Goal: Information Seeking & Learning: Find specific fact

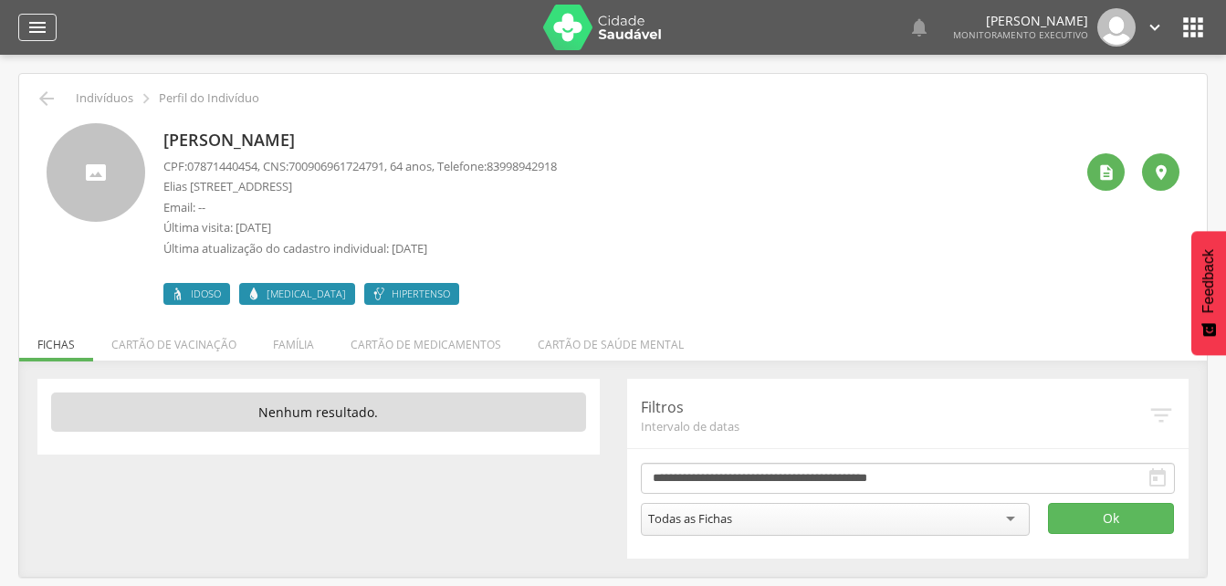
click at [36, 26] on icon "" at bounding box center [37, 27] width 22 height 22
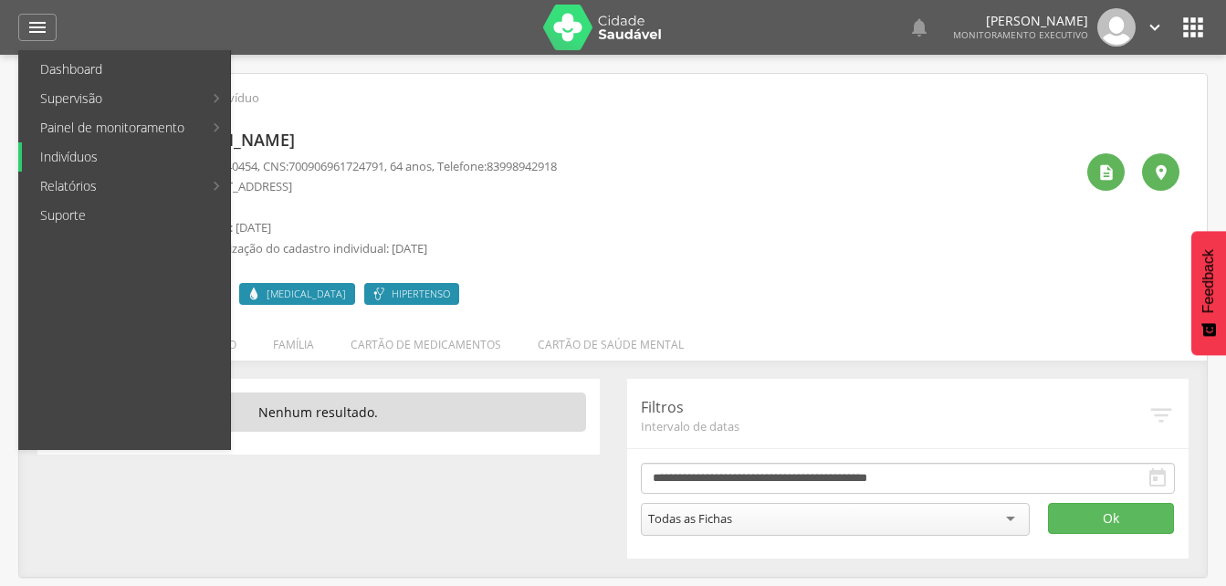
click at [67, 157] on link "Indivíduos" at bounding box center [126, 156] width 208 height 29
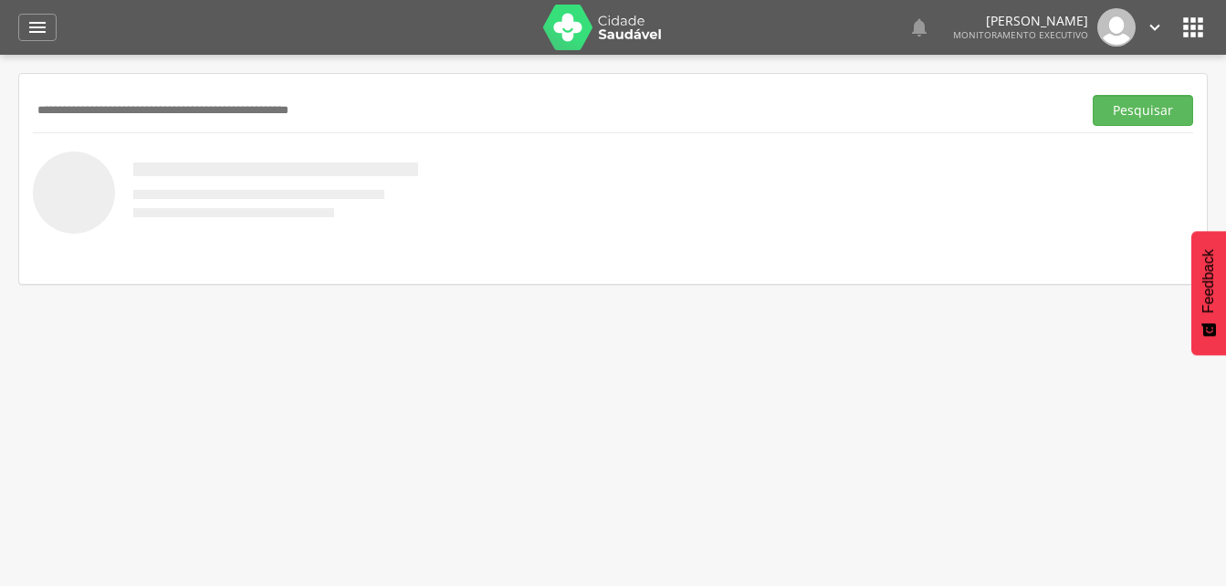
click at [114, 129] on div "Pesquisar" at bounding box center [613, 110] width 1161 height 45
click at [89, 109] on input "text" at bounding box center [554, 110] width 1042 height 31
click at [60, 106] on input "text" at bounding box center [554, 110] width 1042 height 31
click at [47, 106] on input "text" at bounding box center [554, 110] width 1042 height 31
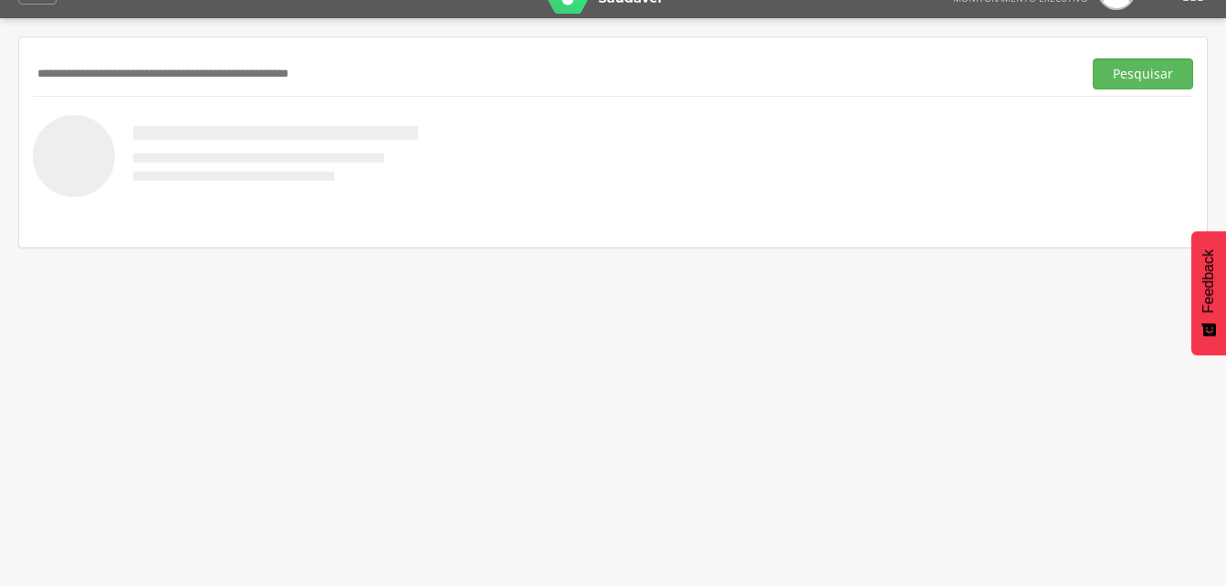
scroll to position [55, 0]
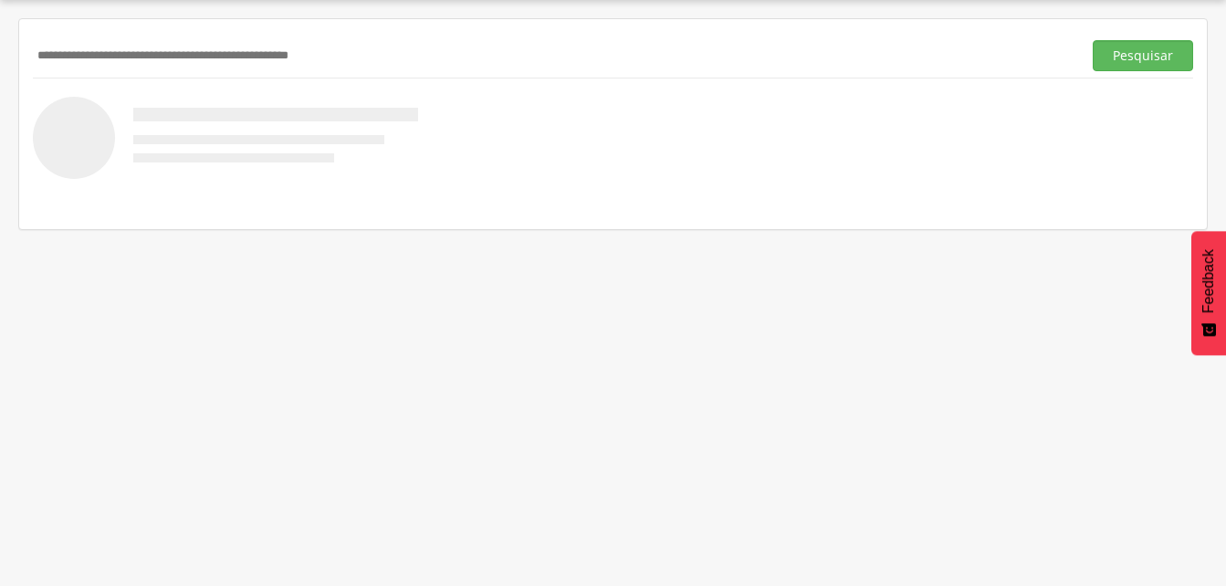
click at [59, 47] on input "text" at bounding box center [554, 55] width 1042 height 31
drag, startPoint x: 1141, startPoint y: 59, endPoint x: 839, endPoint y: 138, distance: 312.3
click at [1141, 58] on button "Pesquisar" at bounding box center [1143, 55] width 100 height 31
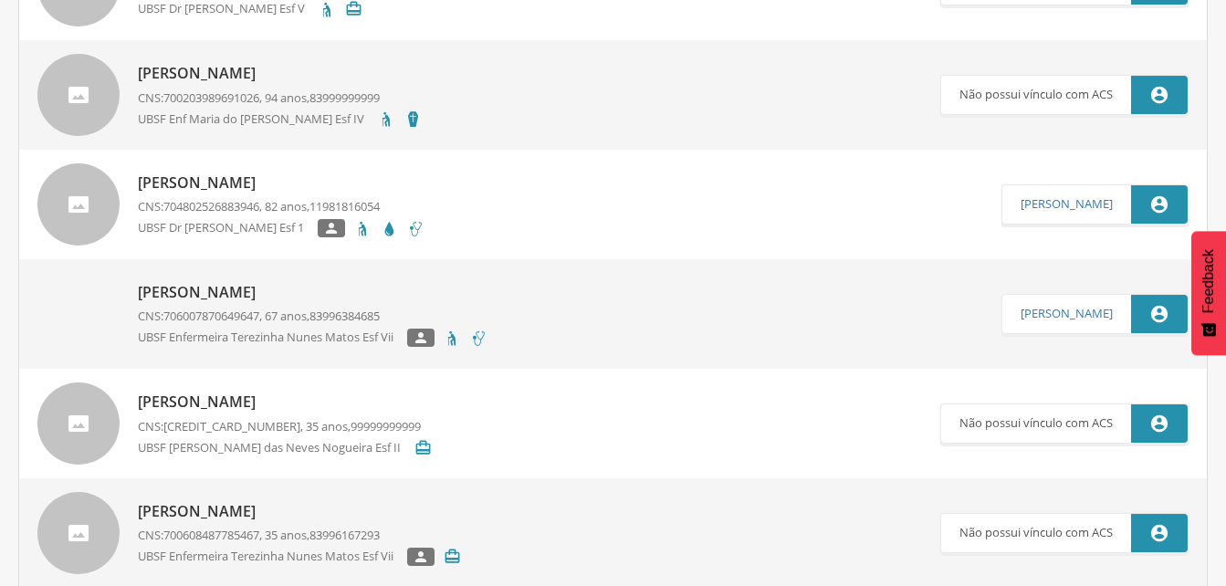
scroll to position [511, 0]
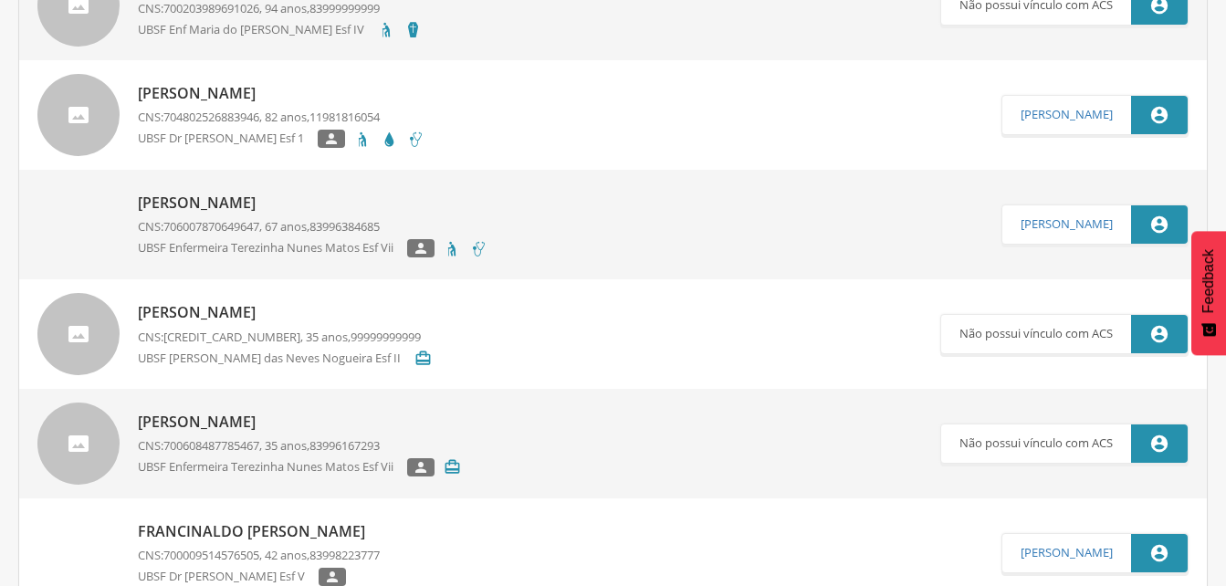
click at [295, 205] on p "[PERSON_NAME]" at bounding box center [313, 203] width 350 height 21
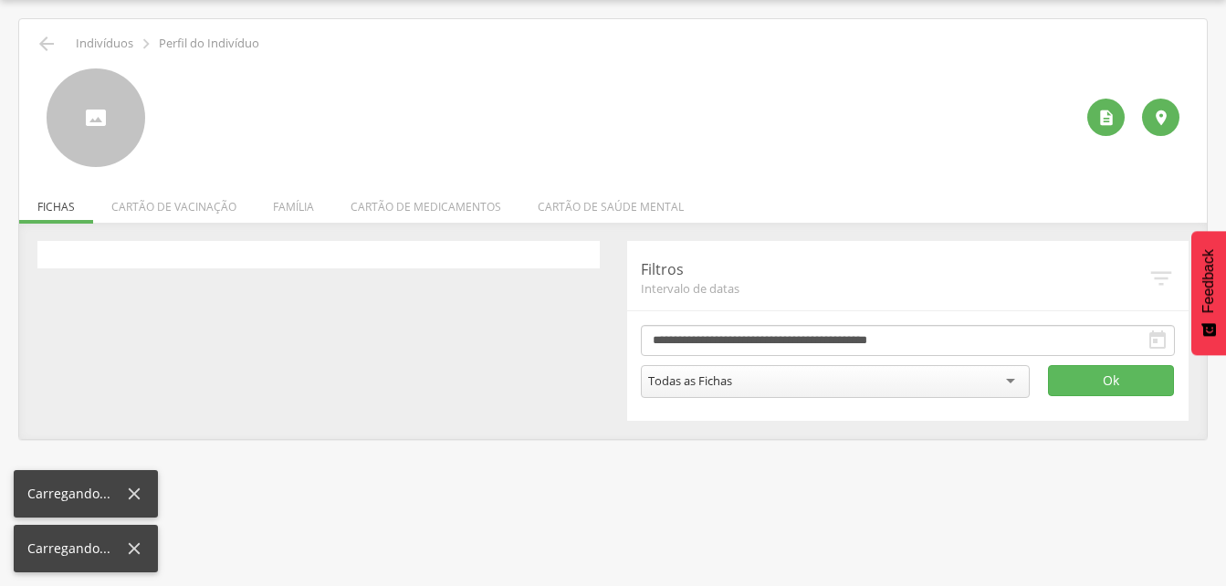
scroll to position [55, 0]
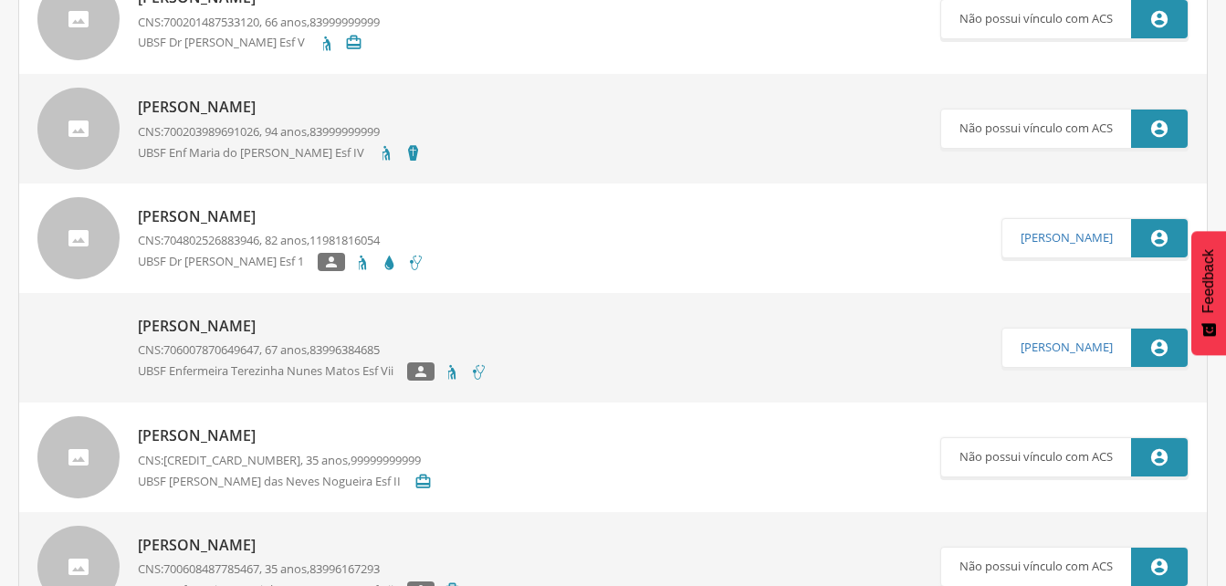
scroll to position [420, 0]
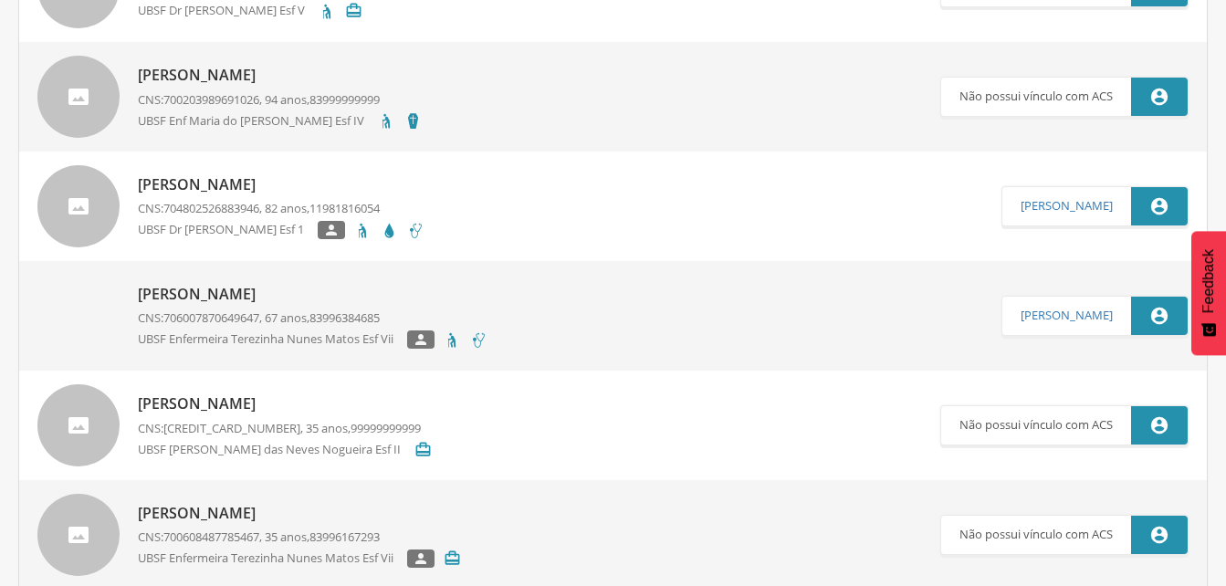
click at [200, 288] on p "[PERSON_NAME]" at bounding box center [313, 294] width 350 height 21
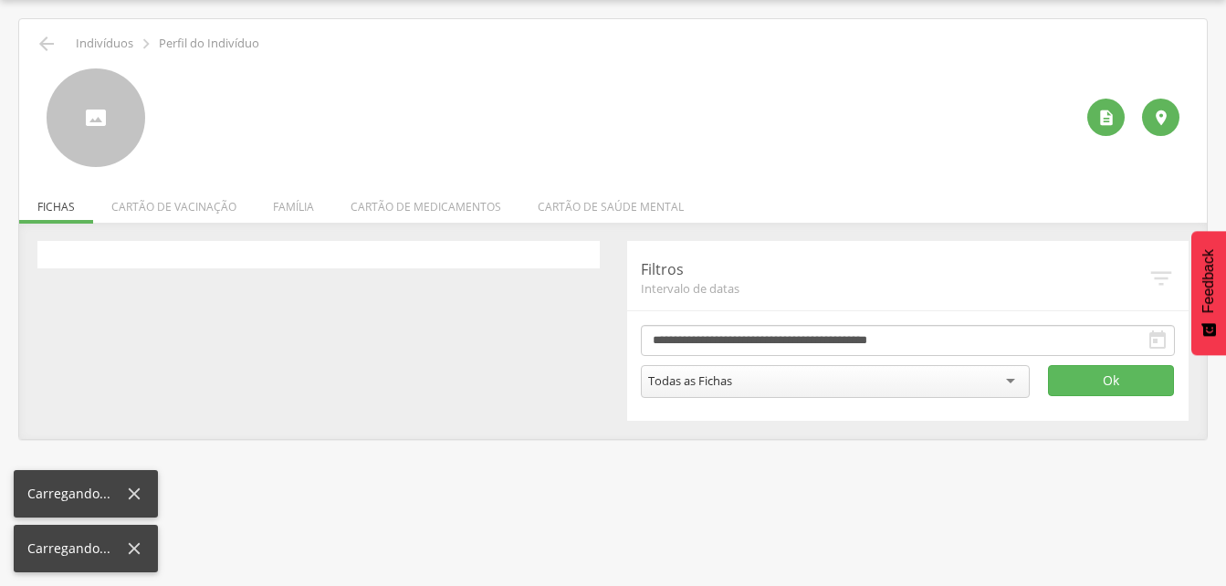
scroll to position [55, 0]
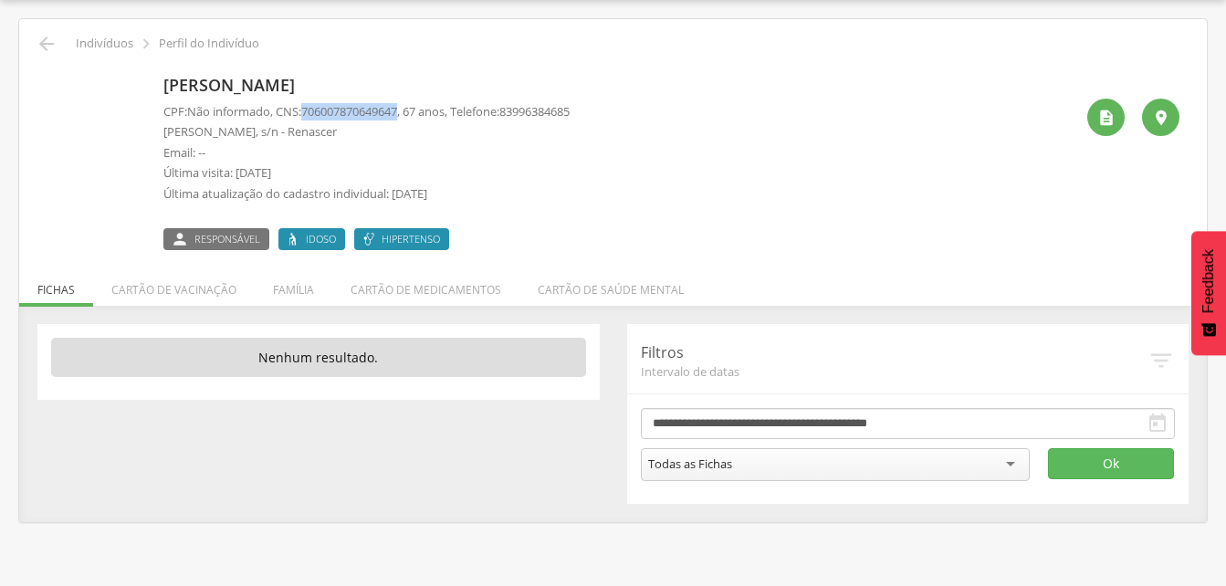
drag, startPoint x: 307, startPoint y: 108, endPoint x: 411, endPoint y: 107, distance: 104.1
click at [411, 107] on p "CPF: Não informado , CNS: [PHONE_NUMBER] , 67 anos, Telefone: [PHONE_NUMBER]" at bounding box center [366, 111] width 406 height 17
copy p "706007870649647"
click at [47, 35] on icon "" at bounding box center [47, 44] width 22 height 22
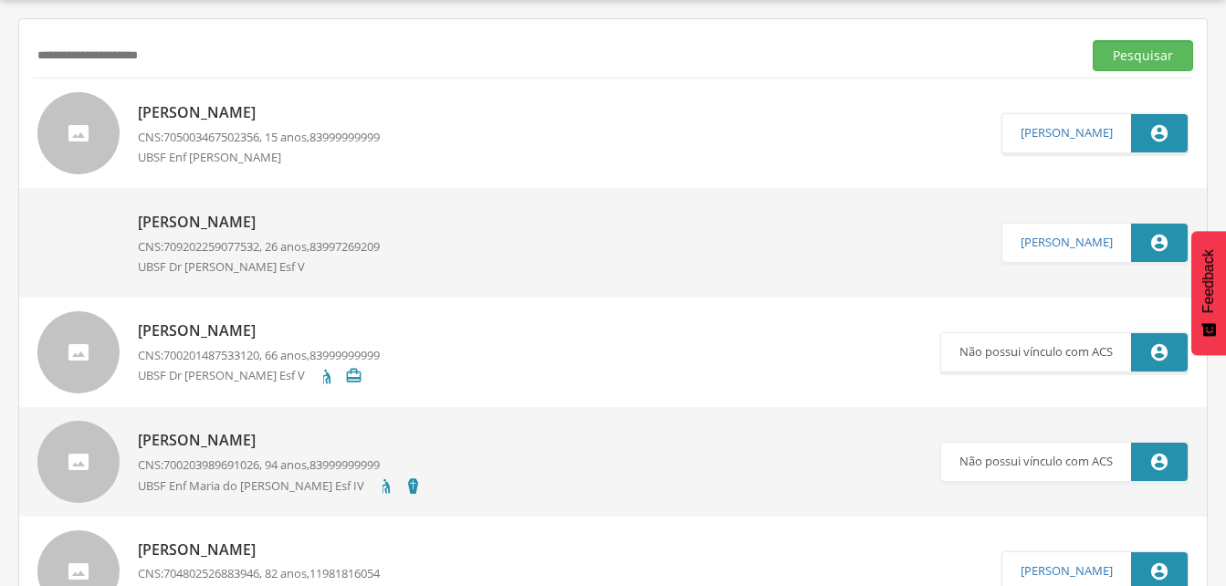
click at [202, 48] on input "**********" at bounding box center [554, 55] width 1042 height 31
type input "*"
click at [1122, 58] on button "Pesquisar" at bounding box center [1143, 55] width 100 height 31
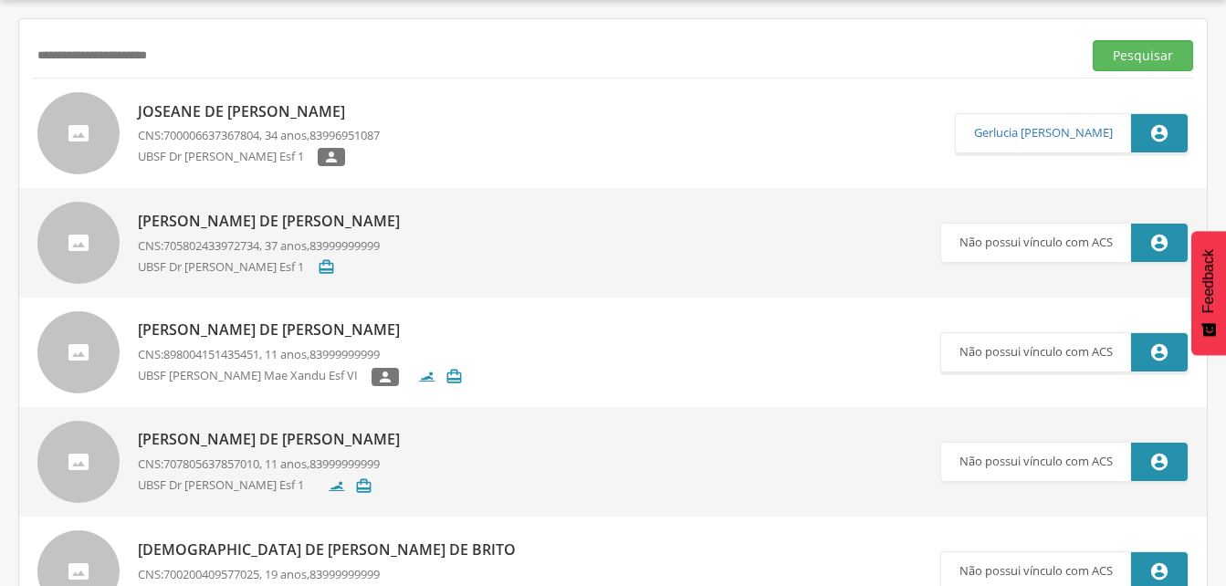
click at [252, 117] on p "Joseane de [PERSON_NAME]" at bounding box center [259, 111] width 242 height 21
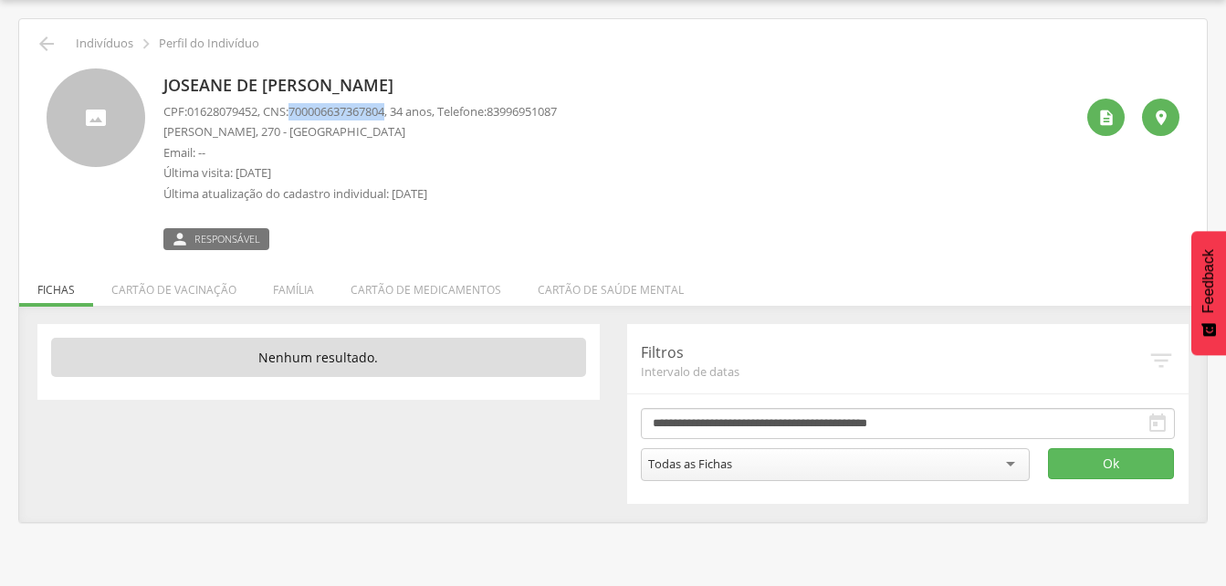
drag, startPoint x: 296, startPoint y: 111, endPoint x: 401, endPoint y: 111, distance: 105.0
click at [401, 111] on p "CPF: 01628079452 , CNS: [PHONE_NUMBER] , 34 anos, Telefone: [PHONE_NUMBER]" at bounding box center [360, 111] width 394 height 17
drag, startPoint x: 401, startPoint y: 111, endPoint x: 390, endPoint y: 113, distance: 11.1
copy p "700006637367804"
drag, startPoint x: 293, startPoint y: 287, endPoint x: 228, endPoint y: 292, distance: 65.1
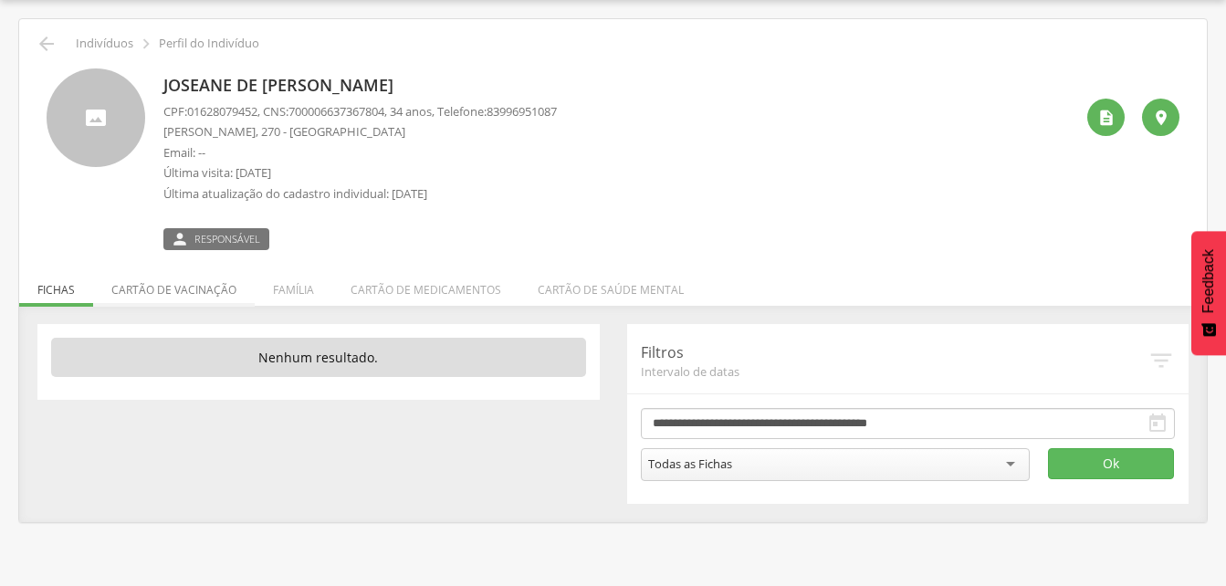
click at [294, 287] on li "Família" at bounding box center [294, 285] width 78 height 43
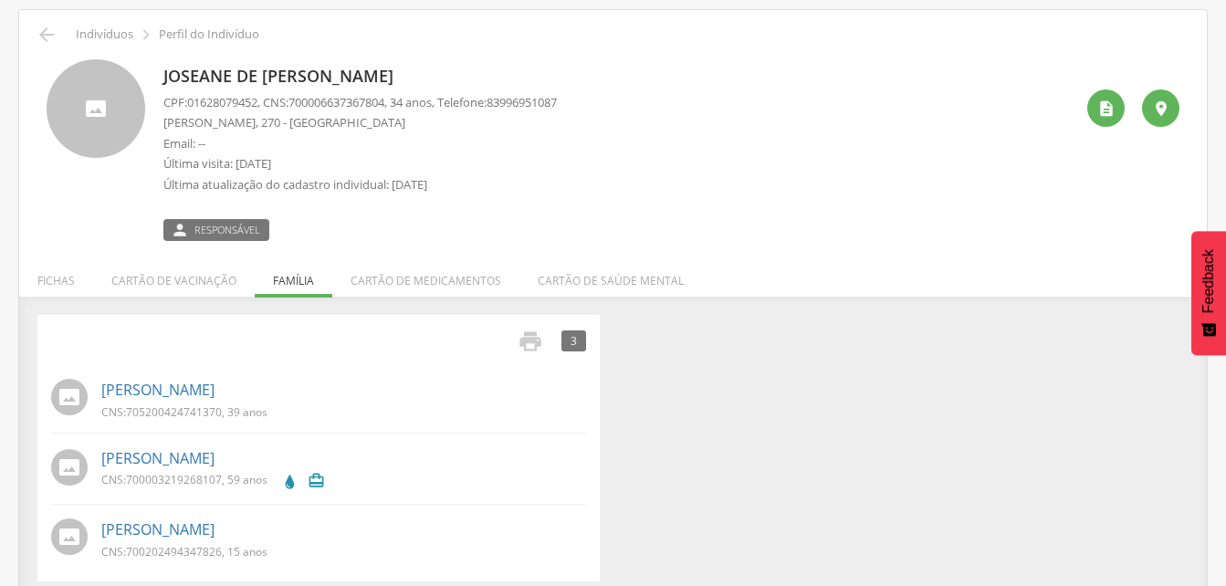
scroll to position [79, 0]
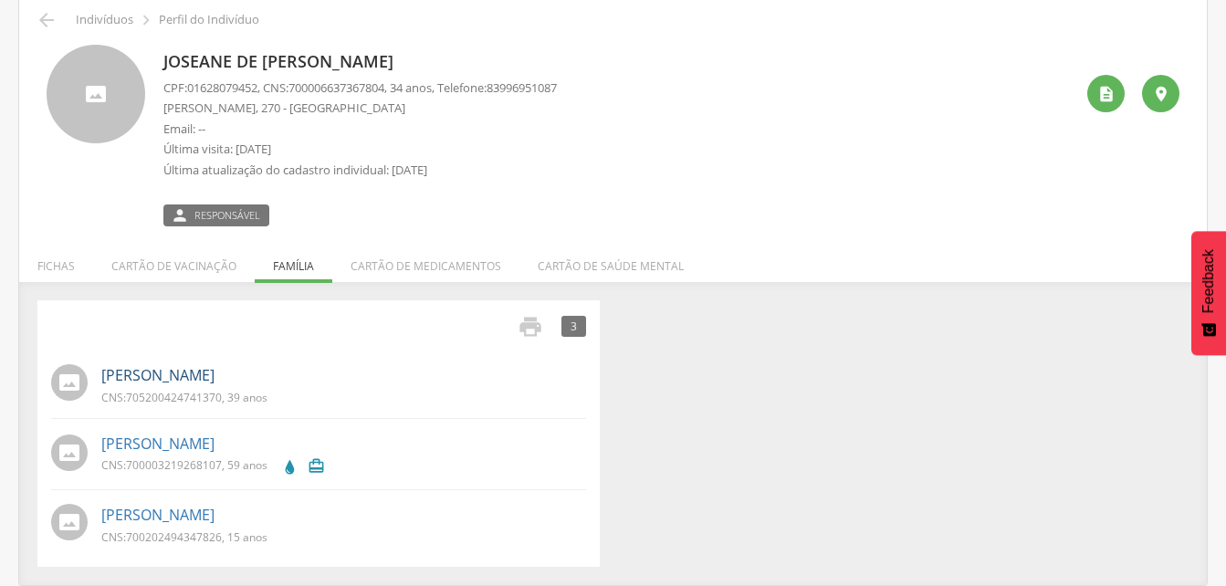
click at [215, 369] on link "[PERSON_NAME]" at bounding box center [157, 375] width 113 height 21
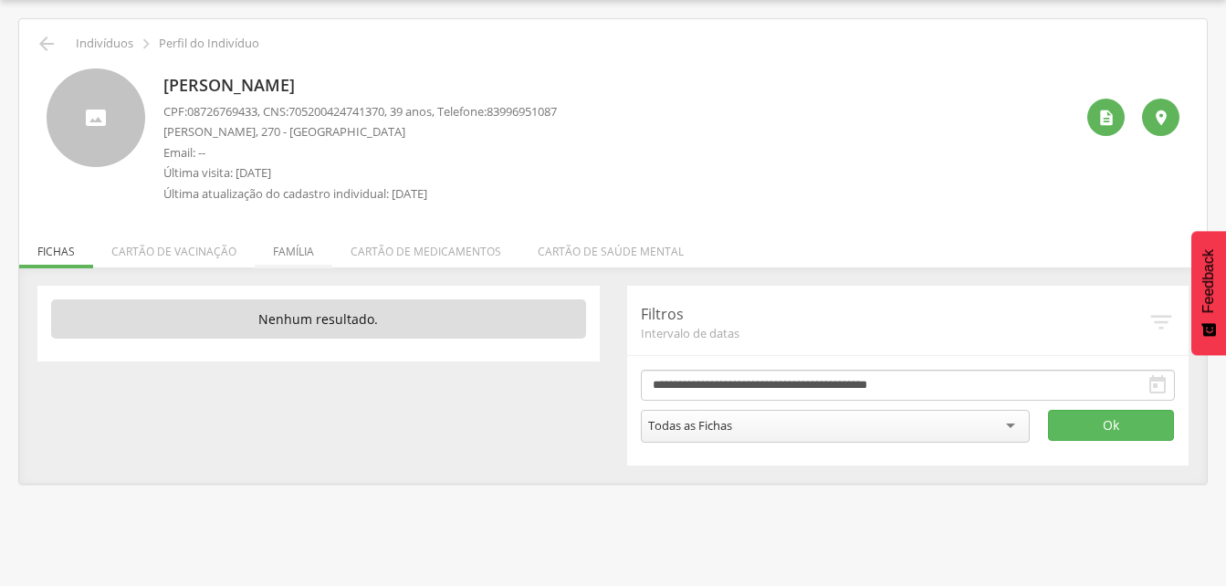
click at [287, 250] on li "Família" at bounding box center [294, 247] width 78 height 43
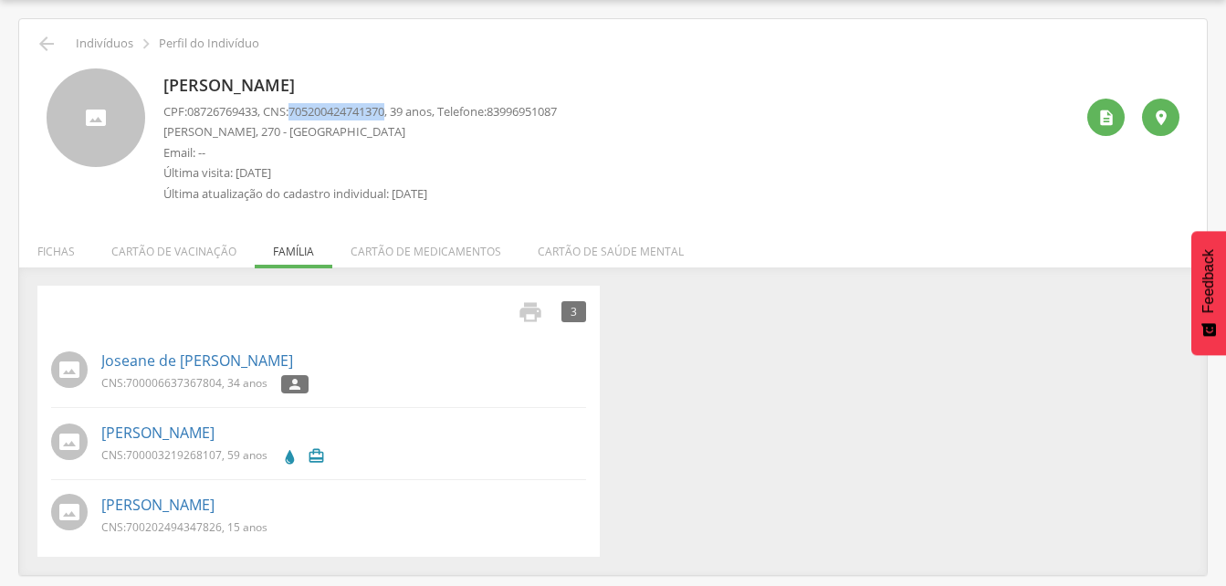
drag, startPoint x: 299, startPoint y: 104, endPoint x: 401, endPoint y: 110, distance: 102.4
click at [401, 110] on p "CPF: 08726769433 , CNS: [PHONE_NUMBER] , 39 anos, Telefone: [PHONE_NUMBER]" at bounding box center [360, 111] width 394 height 17
drag, startPoint x: 401, startPoint y: 110, endPoint x: 389, endPoint y: 108, distance: 12.0
copy p "705200424741370"
click at [188, 509] on link "[PERSON_NAME]" at bounding box center [157, 505] width 113 height 21
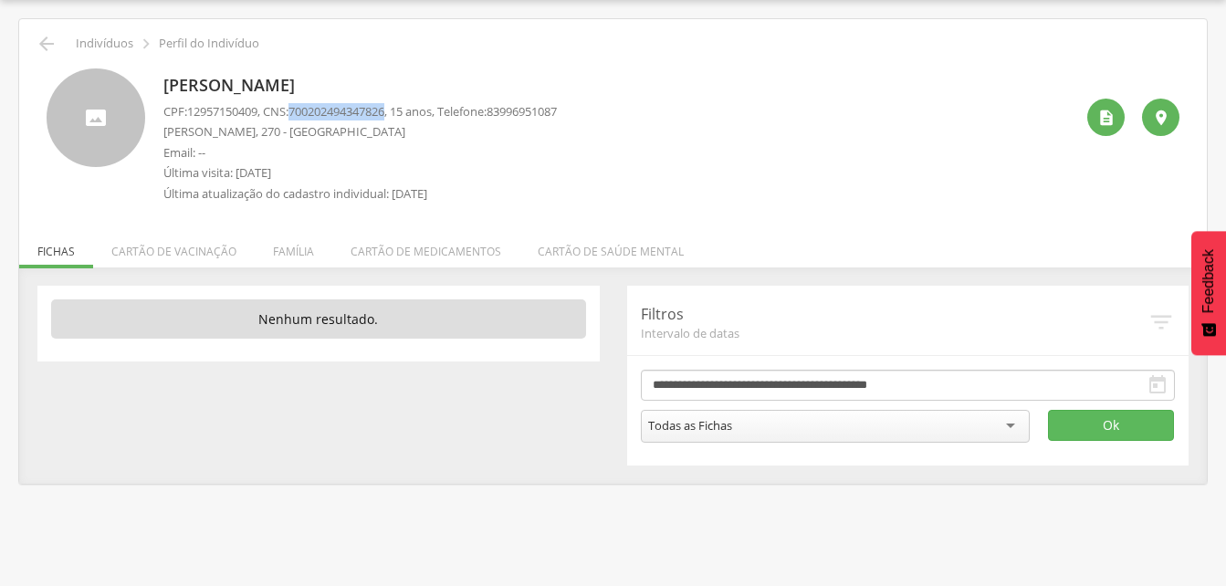
drag, startPoint x: 299, startPoint y: 110, endPoint x: 400, endPoint y: 110, distance: 101.4
click at [400, 110] on p "CPF: 12957150409 , CNS: [PHONE_NUMBER] , 15 anos, Telefone: [PHONE_NUMBER]" at bounding box center [360, 111] width 394 height 17
copy p "700202494347826"
click at [35, 45] on div " Indivíduos  Perfil do Indivíduo" at bounding box center [613, 44] width 1161 height 22
click at [51, 41] on icon "" at bounding box center [47, 44] width 22 height 22
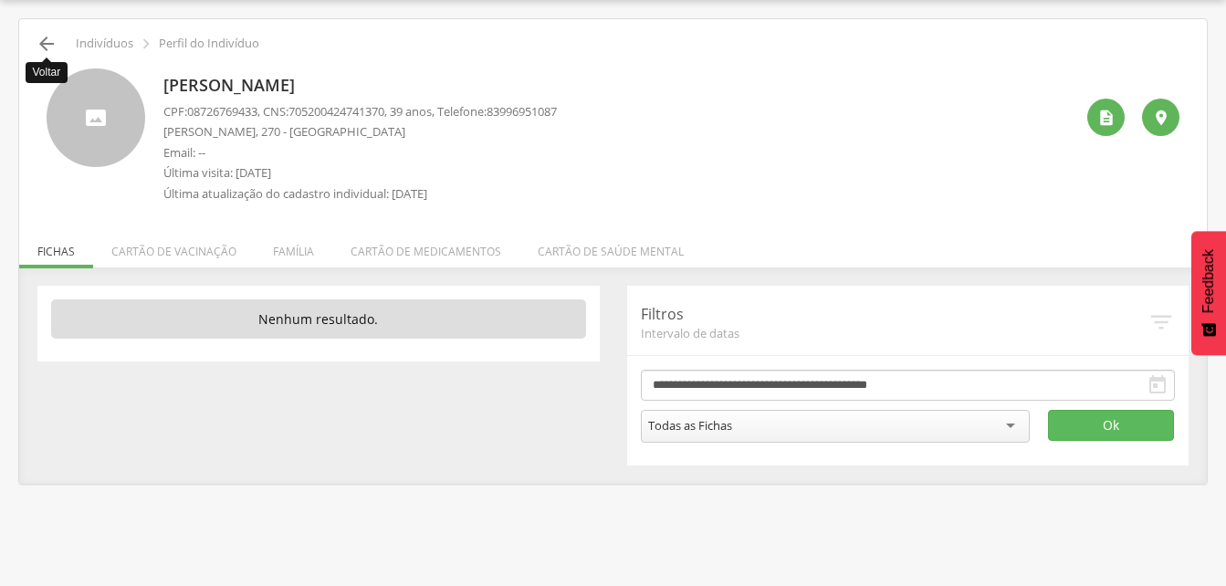
click at [44, 45] on icon "" at bounding box center [47, 44] width 22 height 22
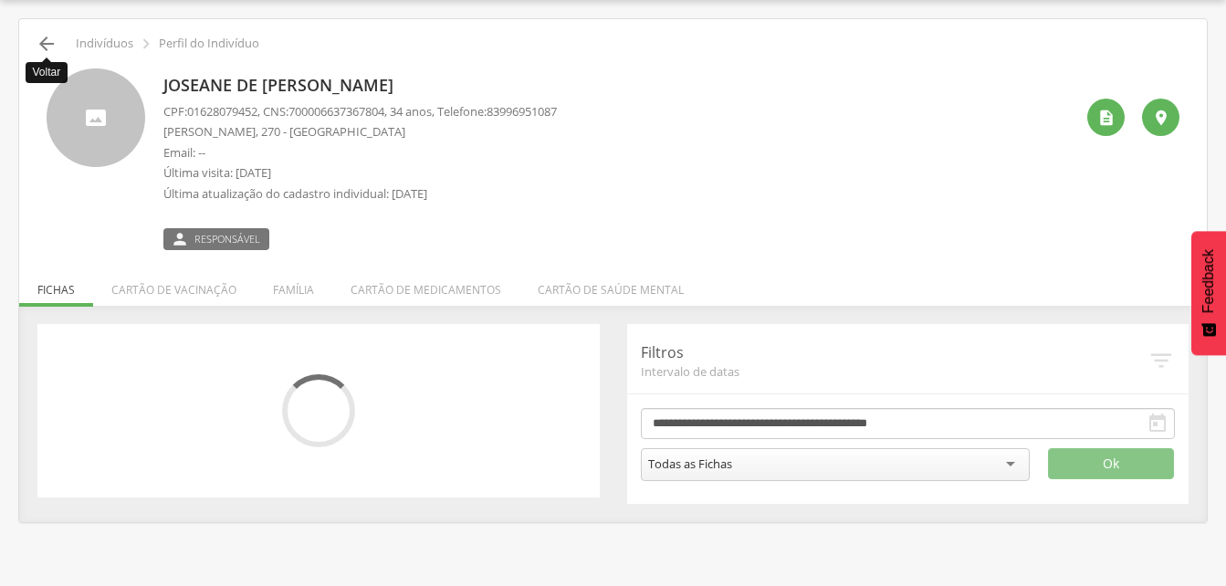
click at [44, 45] on icon "" at bounding box center [47, 44] width 22 height 22
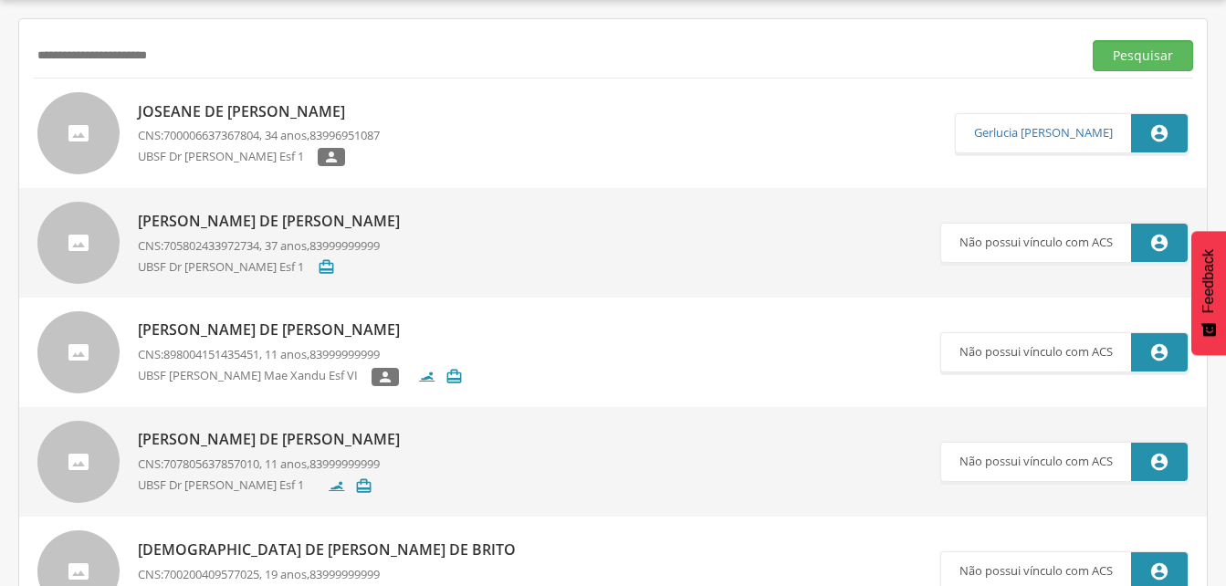
click at [196, 59] on input "**********" at bounding box center [554, 55] width 1042 height 31
type input "*"
type input "**********"
click at [1111, 58] on button "Pesquisar" at bounding box center [1143, 55] width 100 height 31
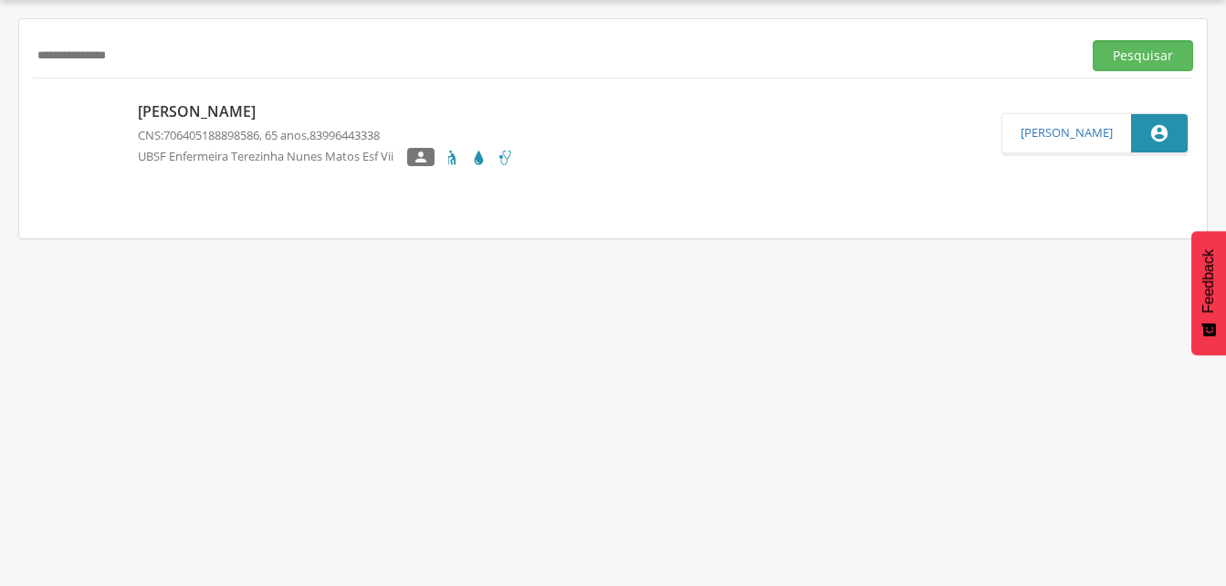
click at [201, 103] on p "[PERSON_NAME]" at bounding box center [326, 111] width 376 height 21
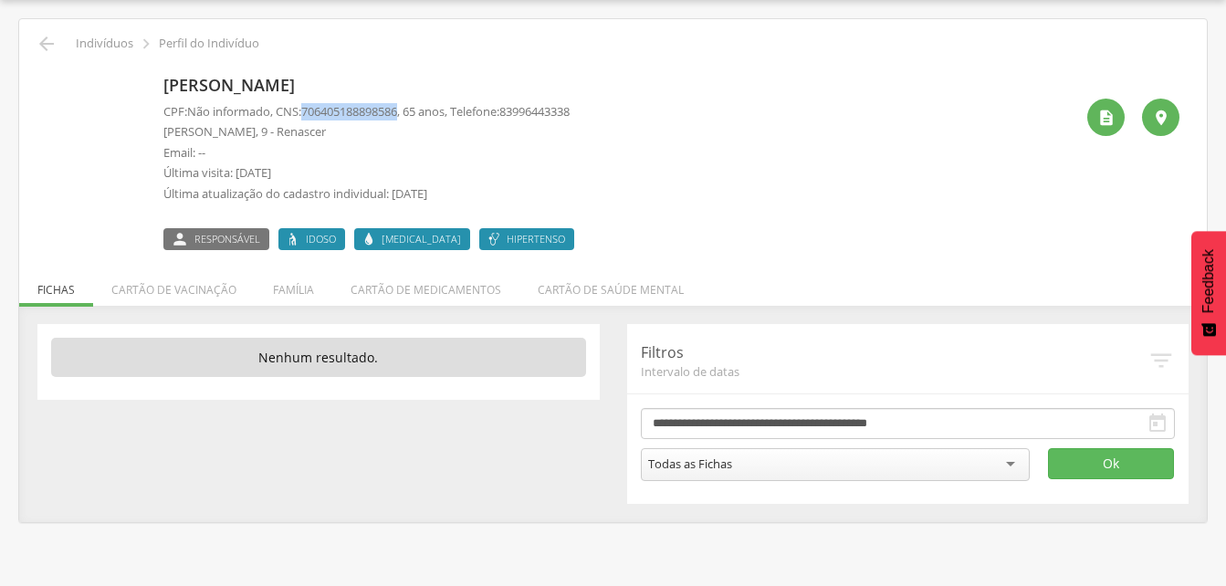
drag, startPoint x: 310, startPoint y: 110, endPoint x: 409, endPoint y: 110, distance: 98.6
click at [397, 110] on span "706405188898586" at bounding box center [349, 111] width 96 height 16
copy span "706405188898586"
click at [294, 293] on li "Família" at bounding box center [294, 285] width 78 height 43
